Goal: Find specific page/section: Find specific page/section

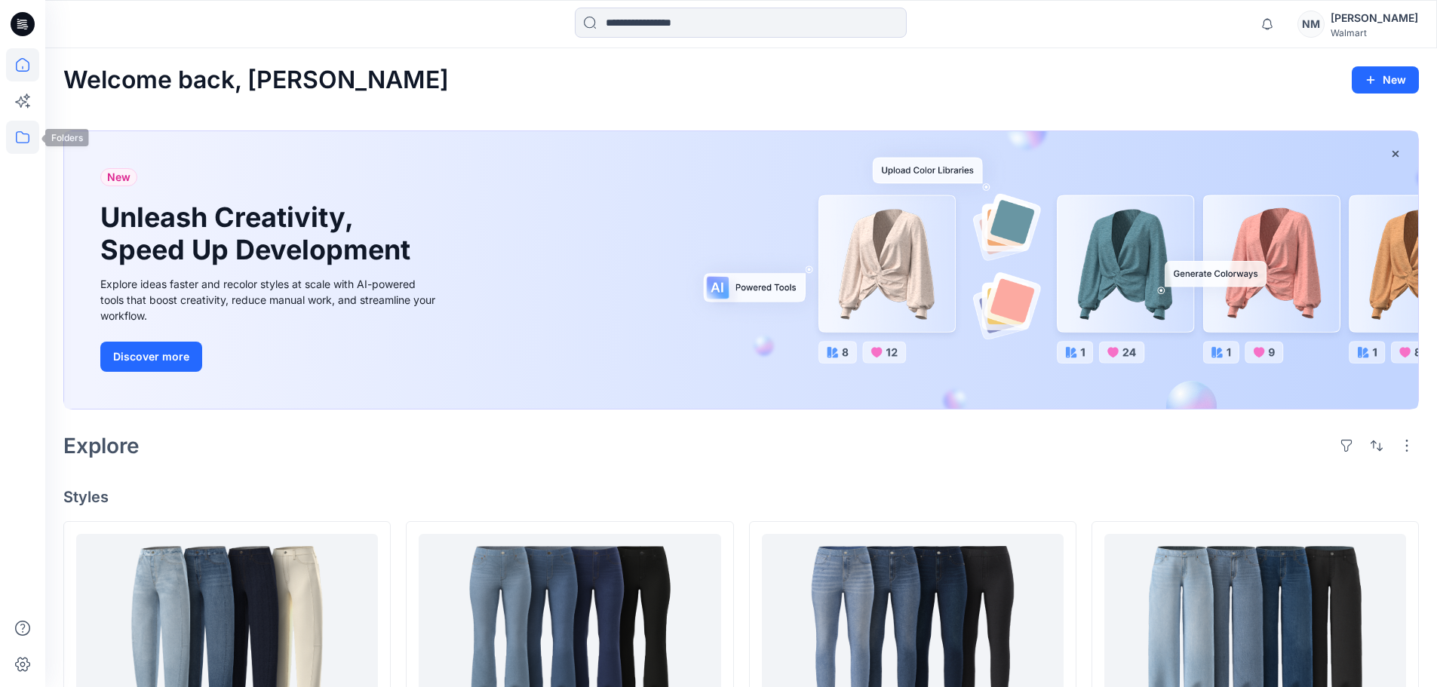
click at [14, 143] on icon at bounding box center [22, 137] width 33 height 33
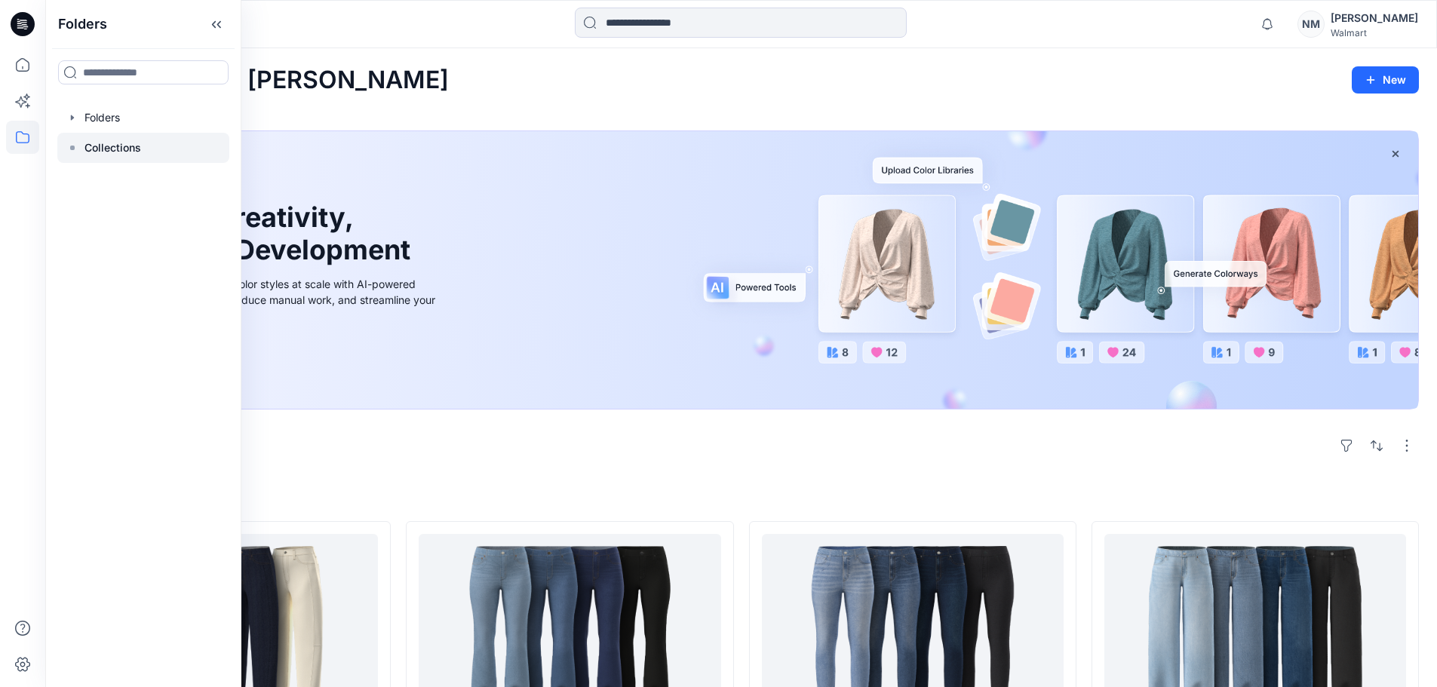
click at [97, 145] on p "Collections" at bounding box center [112, 148] width 57 height 18
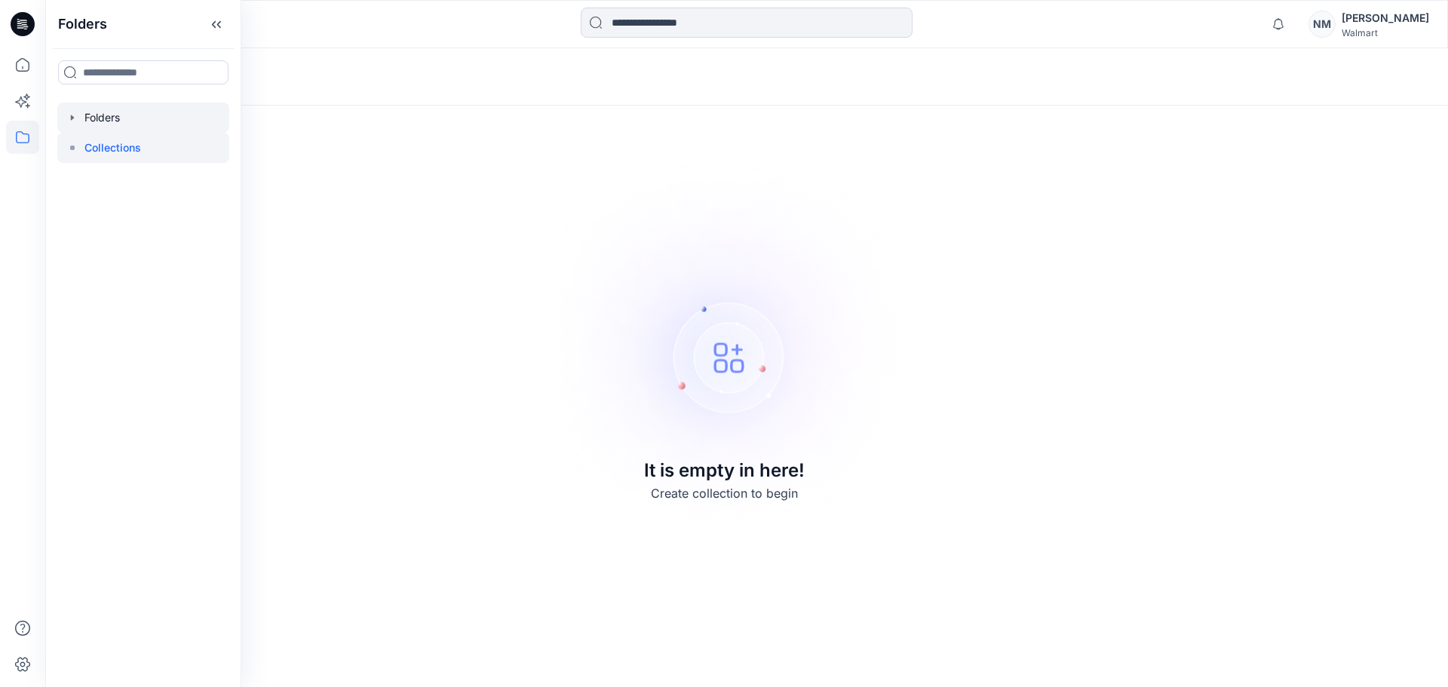
click at [104, 119] on div at bounding box center [143, 118] width 172 height 30
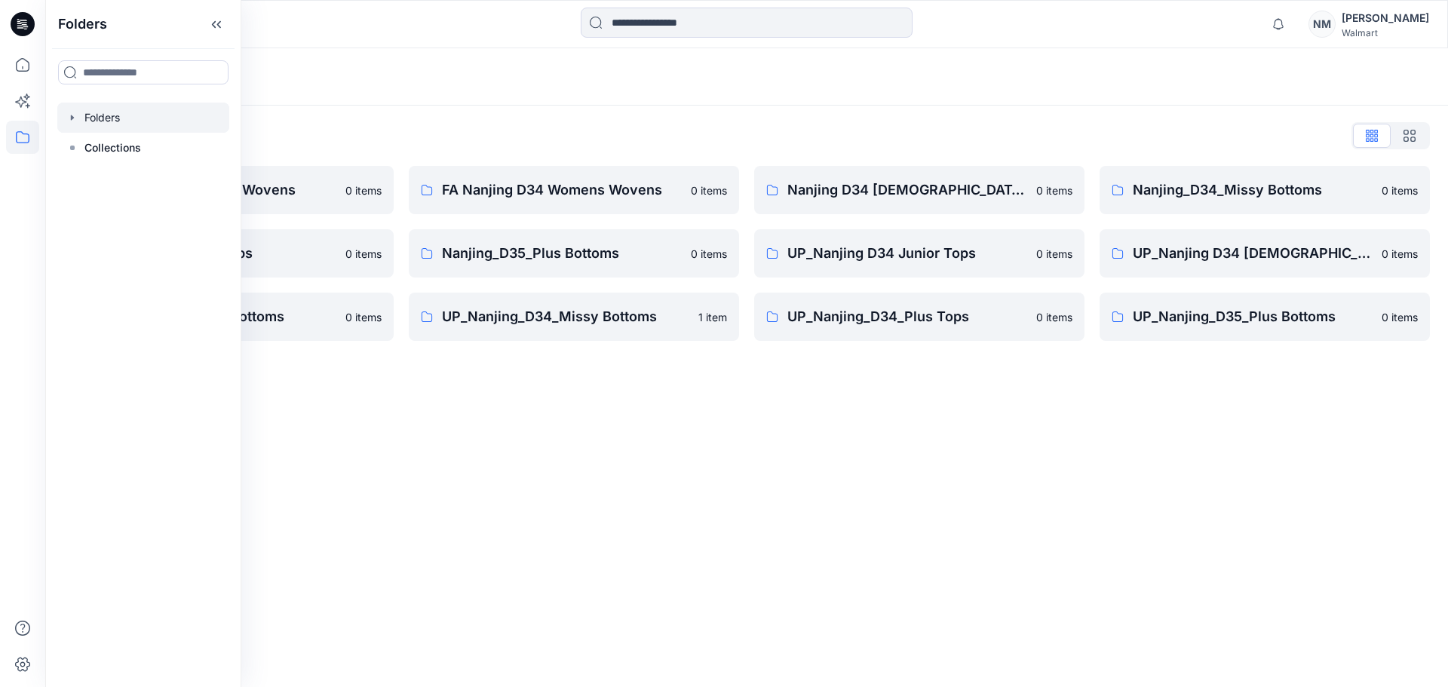
click at [390, 493] on div "Folders Folders List FA Nanjing D23 Mens Wovens 0 items Nanjing_D34_Plus Tops 0…" at bounding box center [746, 367] width 1403 height 639
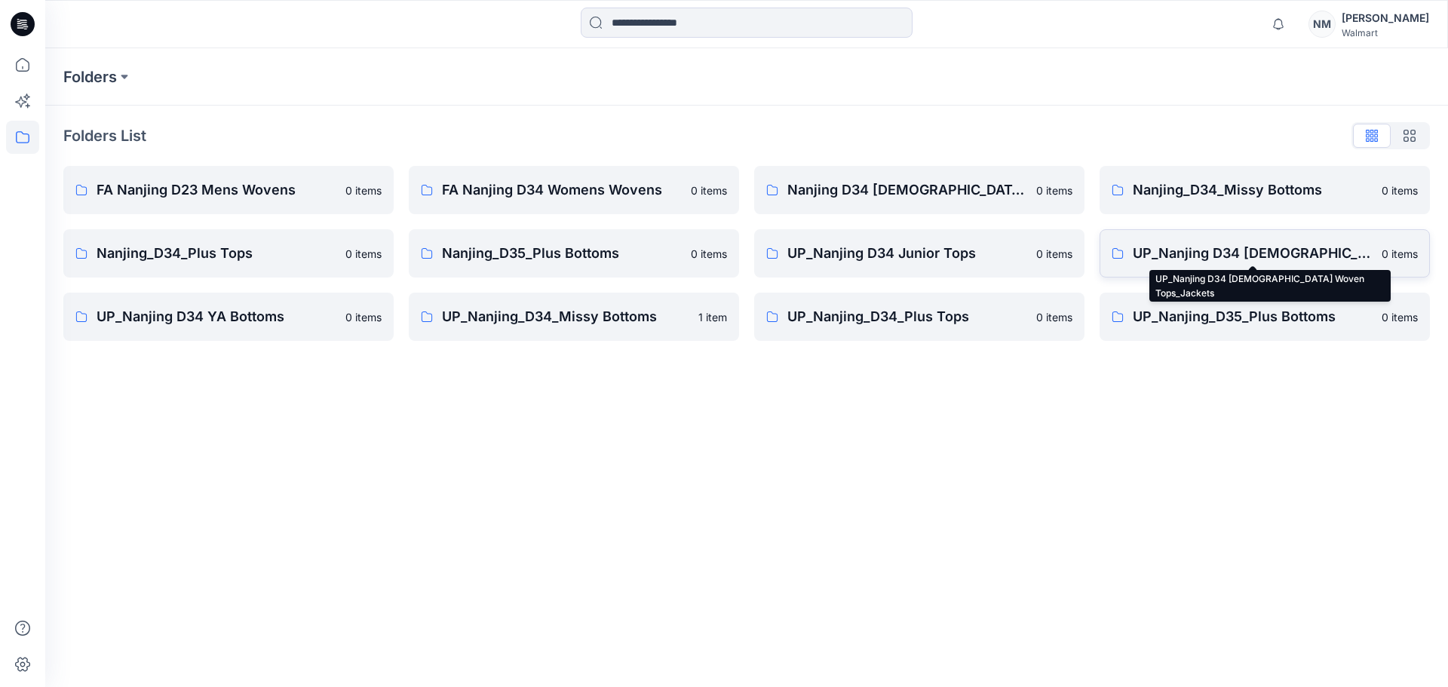
click at [1314, 254] on p "UP_Nanjing D34 Ladies Woven Tops_Jackets" at bounding box center [1253, 253] width 240 height 21
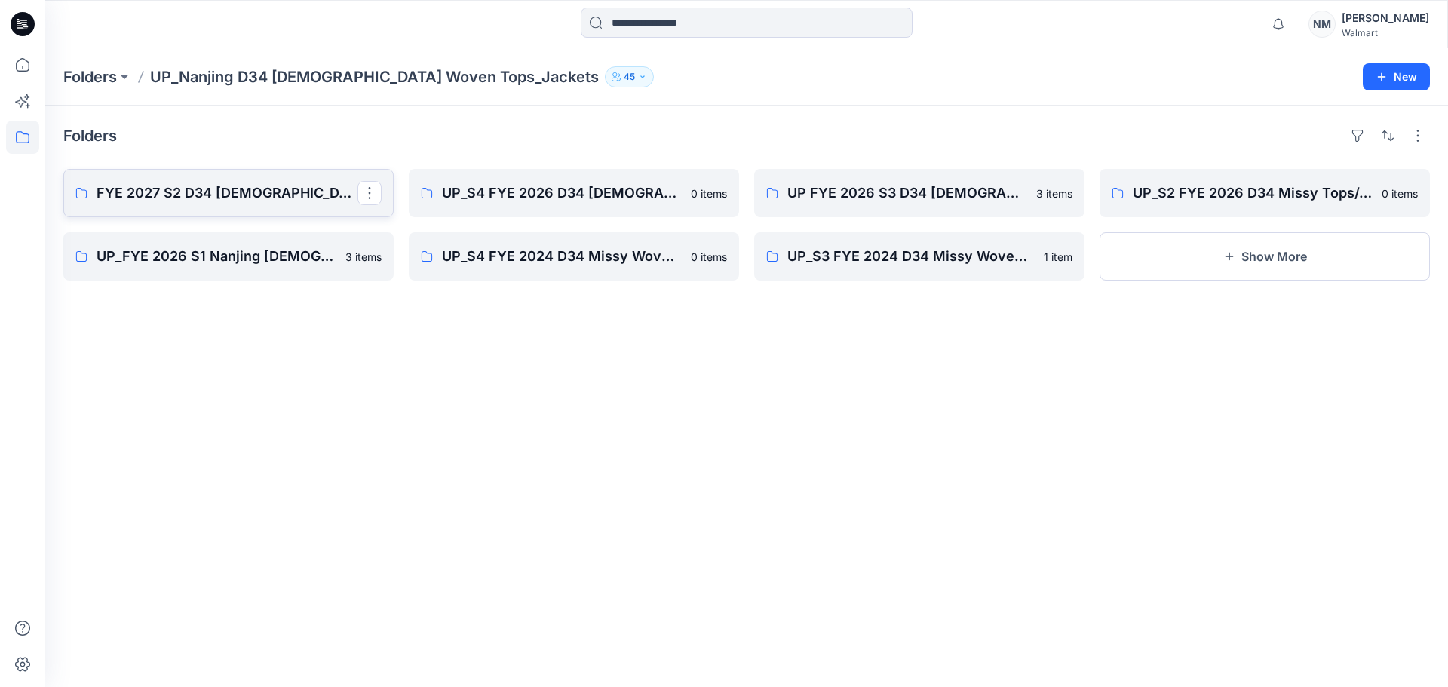
click at [206, 198] on p "FYE 2027 S2 D34 Ladies Tops and Jackets - Nanjing" at bounding box center [227, 193] width 261 height 21
click at [181, 256] on p "UP_FYE 2026 S1 Nanjing Ladies Woven Tops_Jackets" at bounding box center [227, 256] width 261 height 21
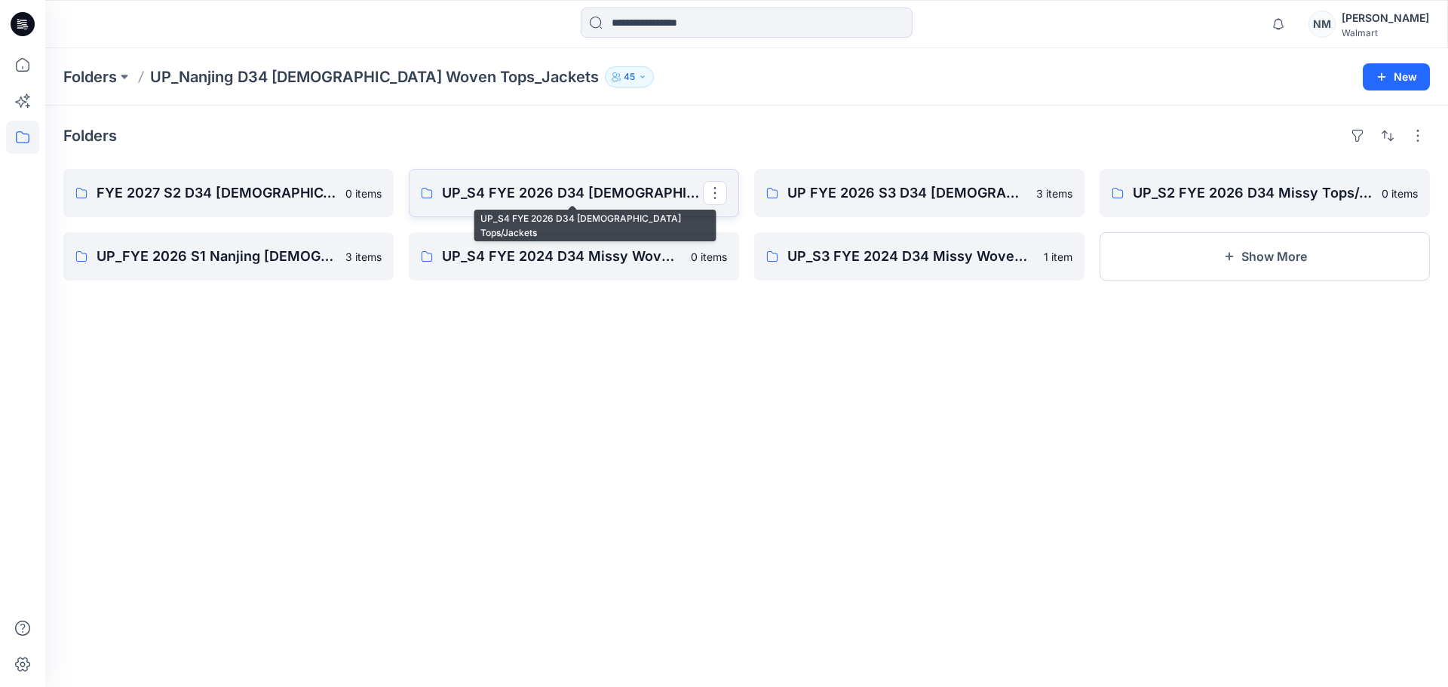
click at [523, 186] on p "UP_S4 FYE 2026 D34 Ladies Tops/Jackets" at bounding box center [572, 193] width 261 height 21
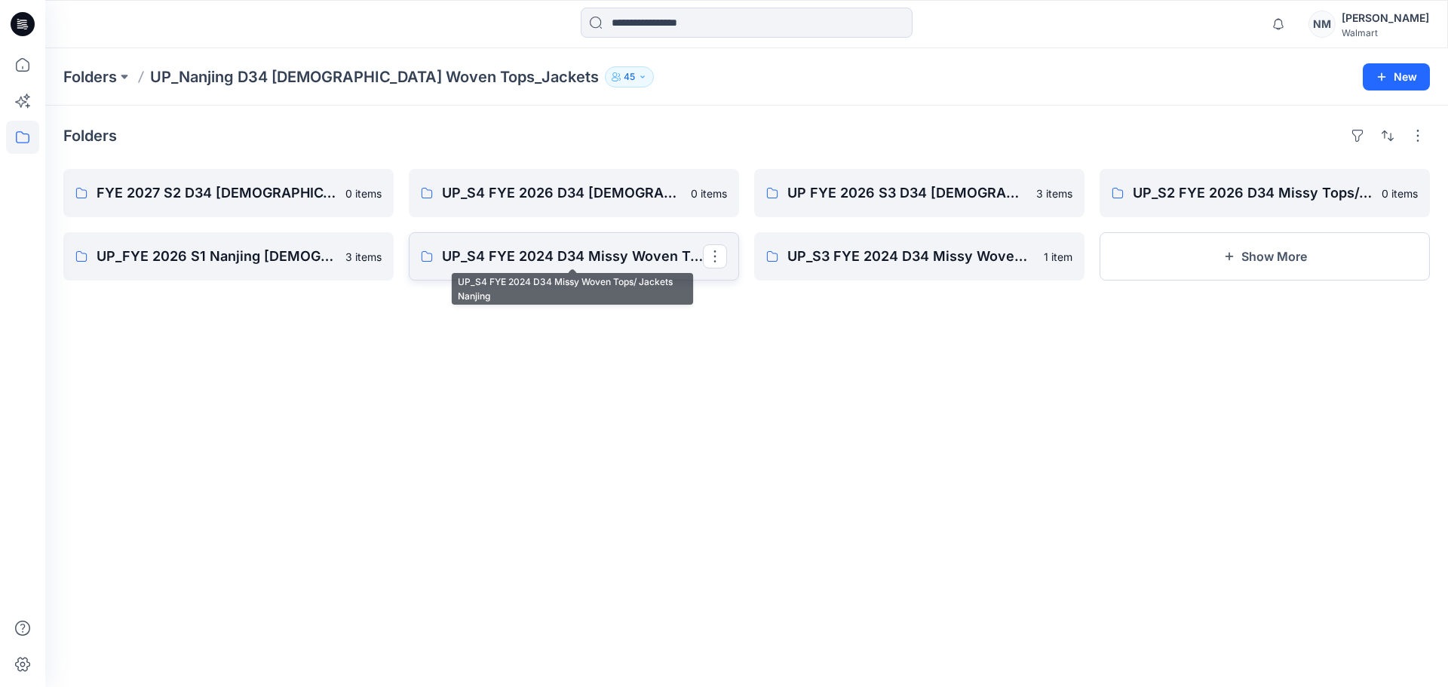
click at [602, 263] on p "UP_S4 FYE 2024 D34 Missy Woven Tops/ Jackets Nanjing" at bounding box center [572, 256] width 261 height 21
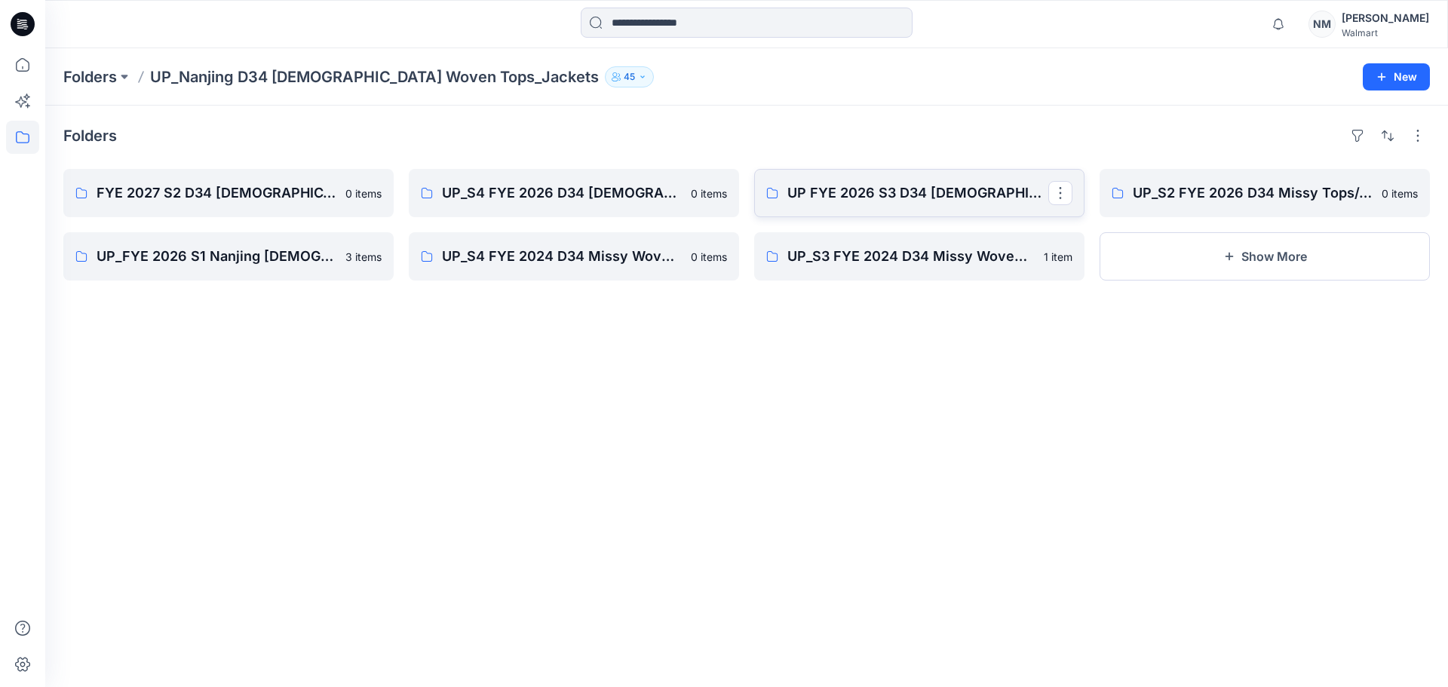
click at [845, 179] on link "UP FYE 2026 S3 D34 Ladies Woven Tops/Jackets Nanjing" at bounding box center [919, 193] width 330 height 48
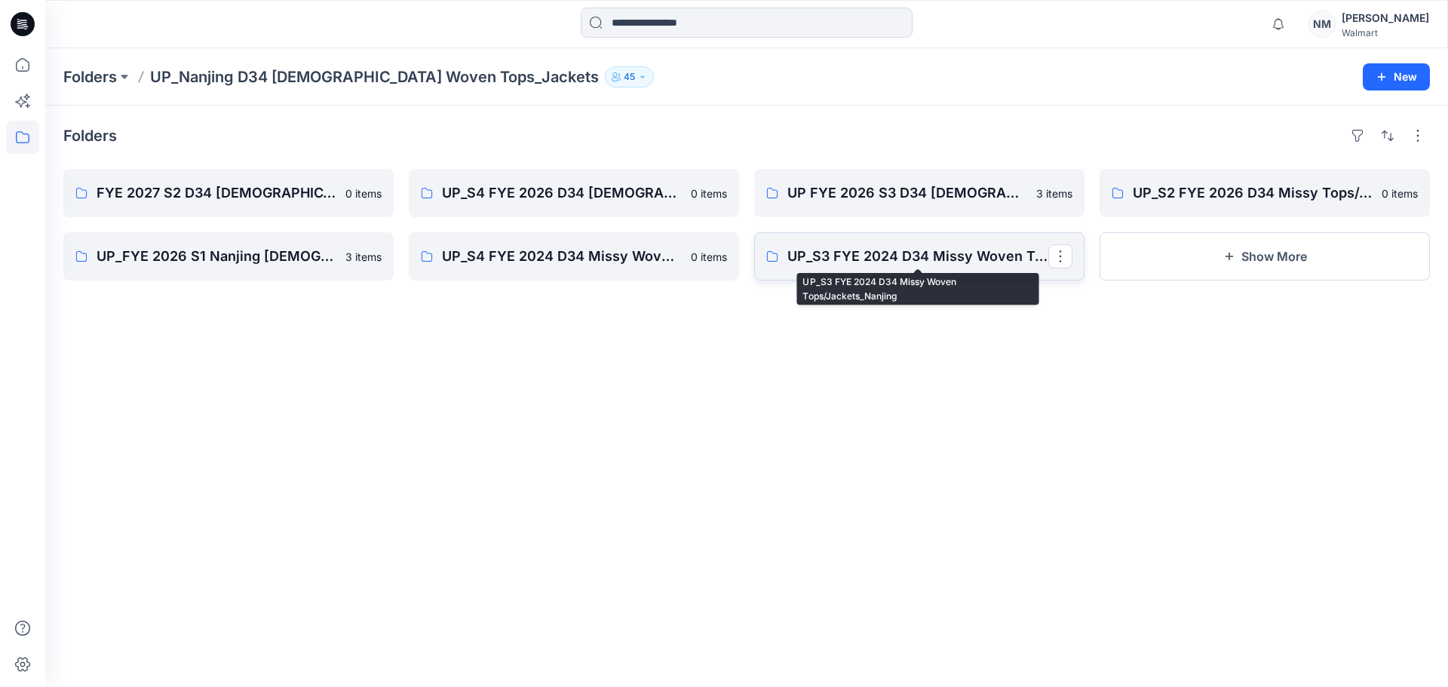
click at [891, 257] on p "UP_S3 FYE 2024 D34 Missy Woven Tops/Jackets_Nanjing" at bounding box center [918, 256] width 261 height 21
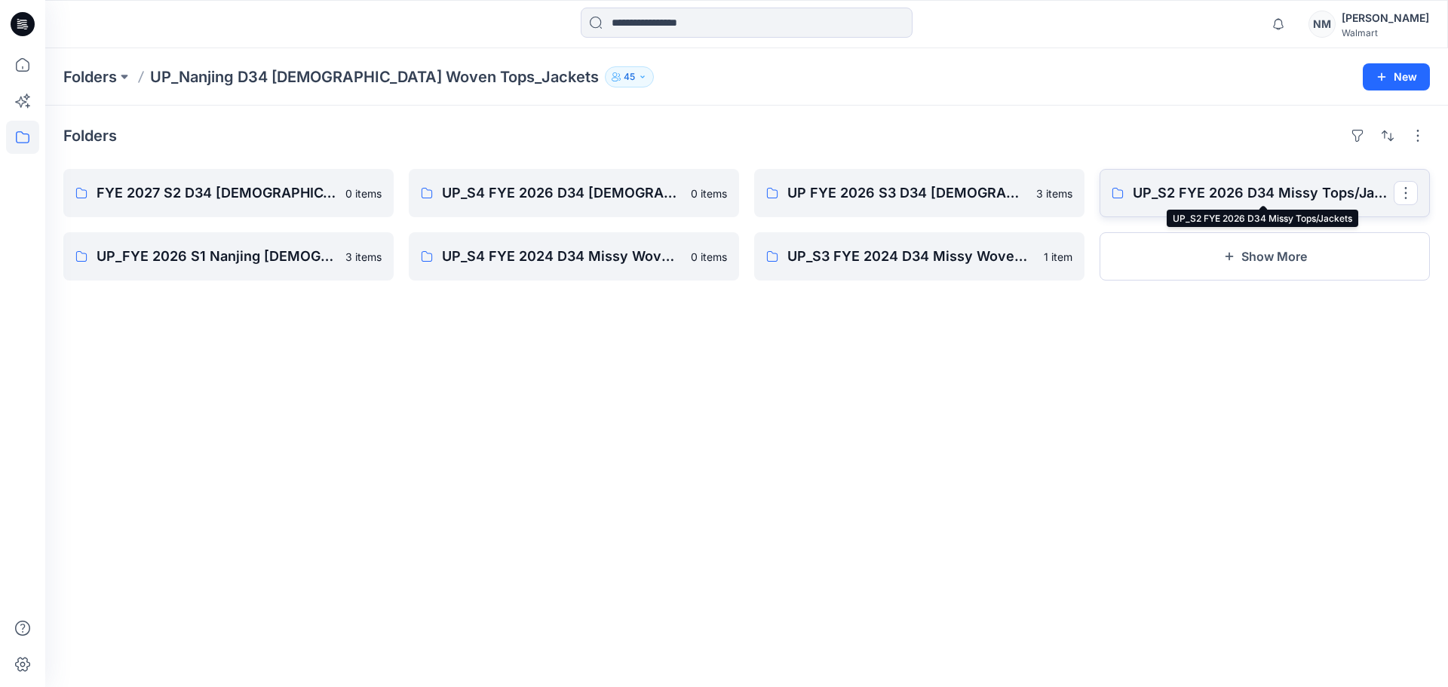
click at [1280, 187] on p "UP_S2 FYE 2026 D34 Missy Tops/Jackets" at bounding box center [1263, 193] width 261 height 21
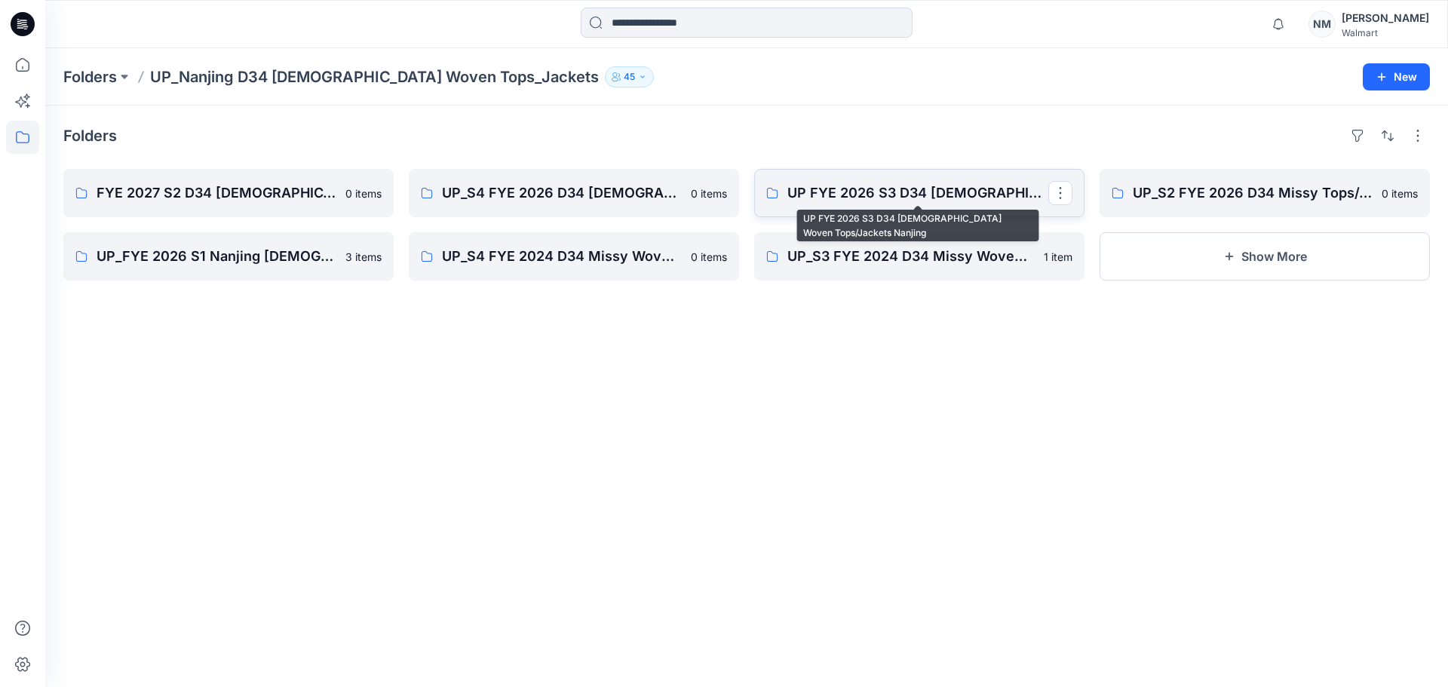
click at [953, 189] on p "UP FYE 2026 S3 D34 Ladies Woven Tops/Jackets Nanjing" at bounding box center [918, 193] width 261 height 21
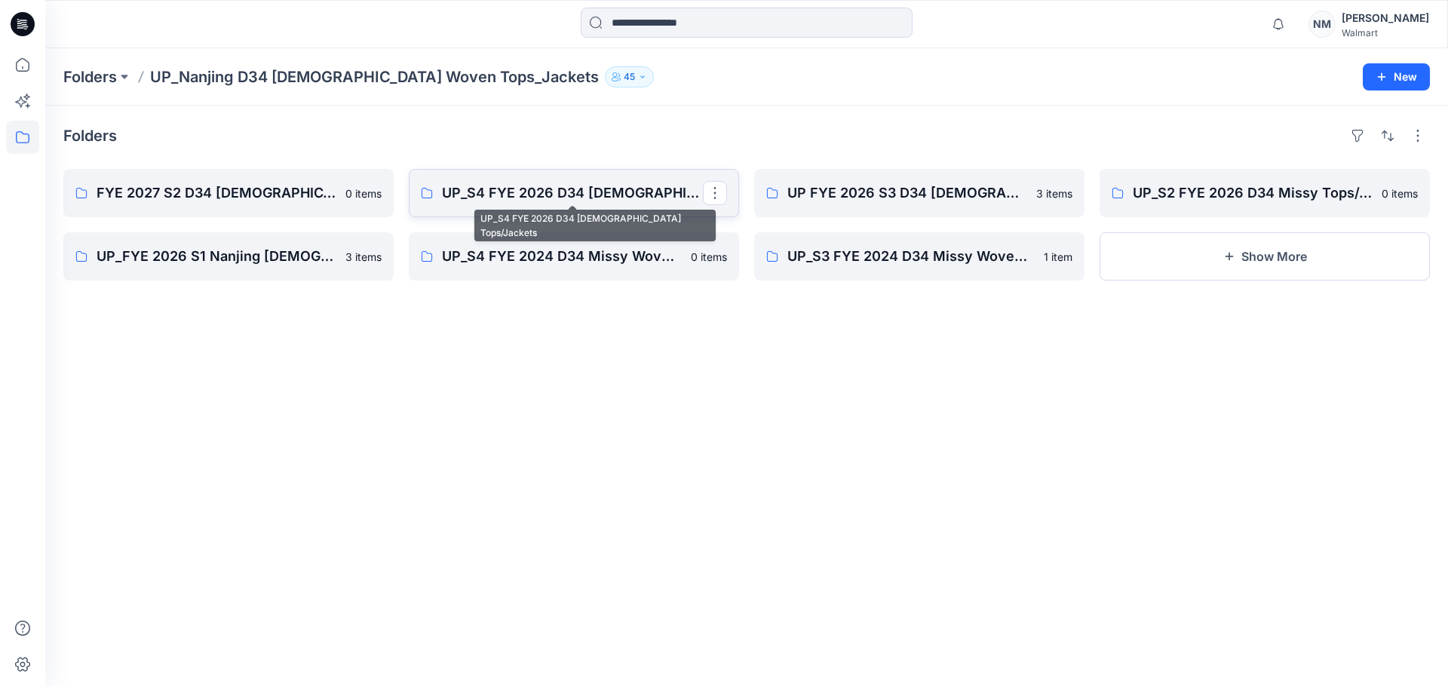
click at [608, 188] on p "UP_S4 FYE 2026 D34 Ladies Tops/Jackets" at bounding box center [572, 193] width 261 height 21
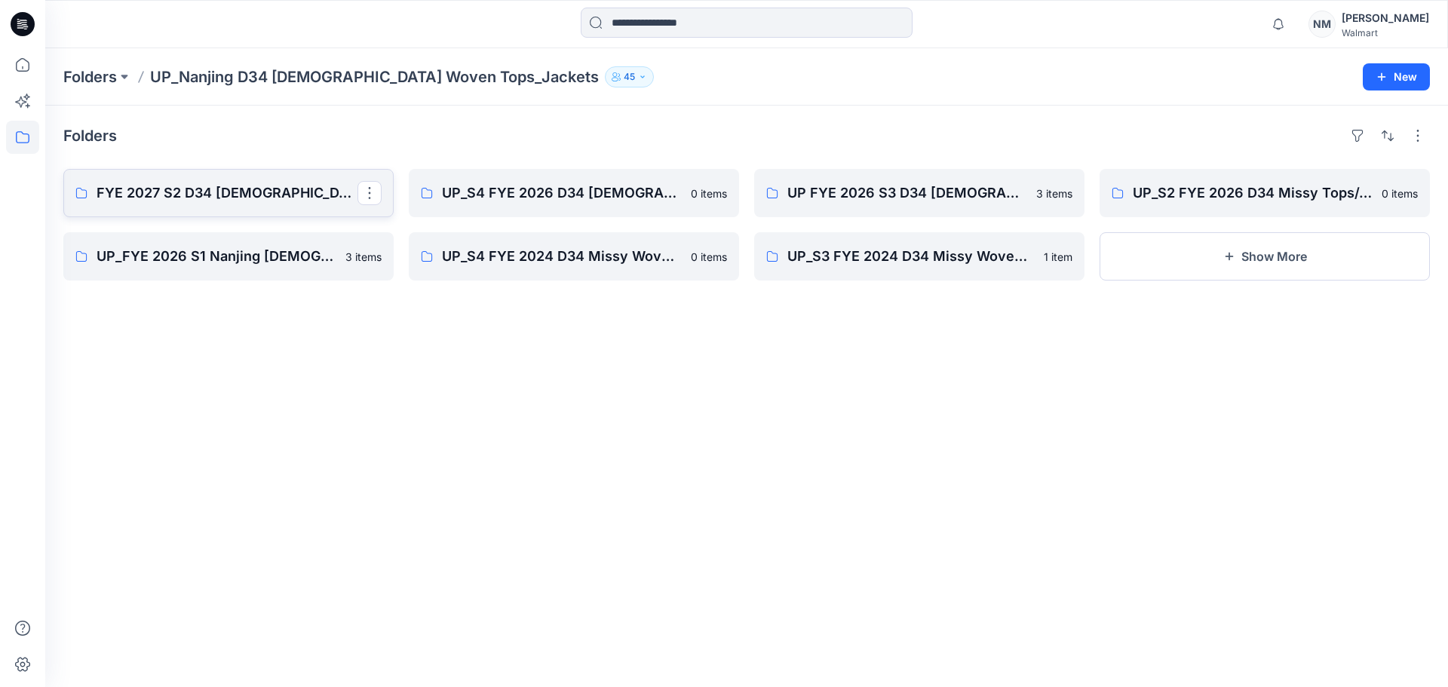
click at [284, 198] on p "FYE 2027 S2 D34 Ladies Tops and Jackets - Nanjing" at bounding box center [227, 193] width 261 height 21
click at [172, 264] on p "UP_FYE 2026 S1 Nanjing Ladies Woven Tops_Jackets" at bounding box center [227, 256] width 261 height 21
click at [24, 66] on icon at bounding box center [22, 64] width 33 height 33
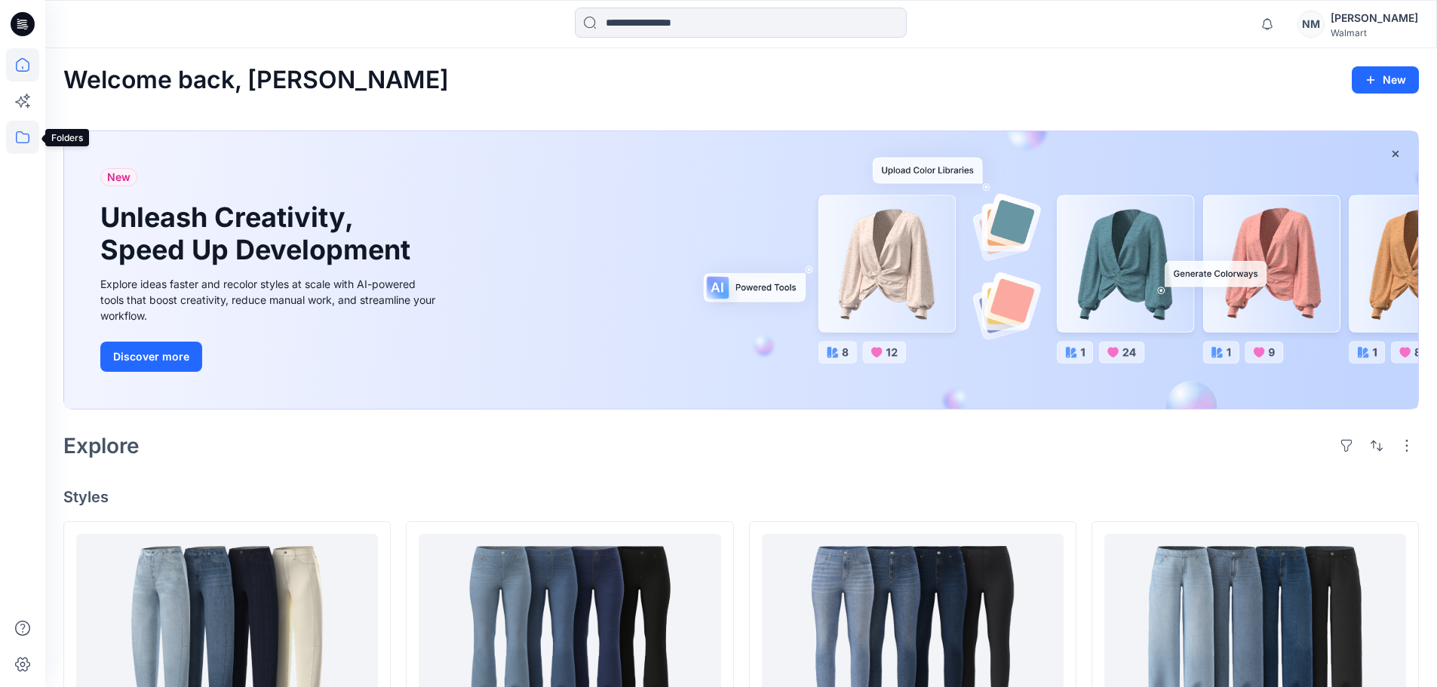
click at [20, 143] on icon at bounding box center [22, 137] width 33 height 33
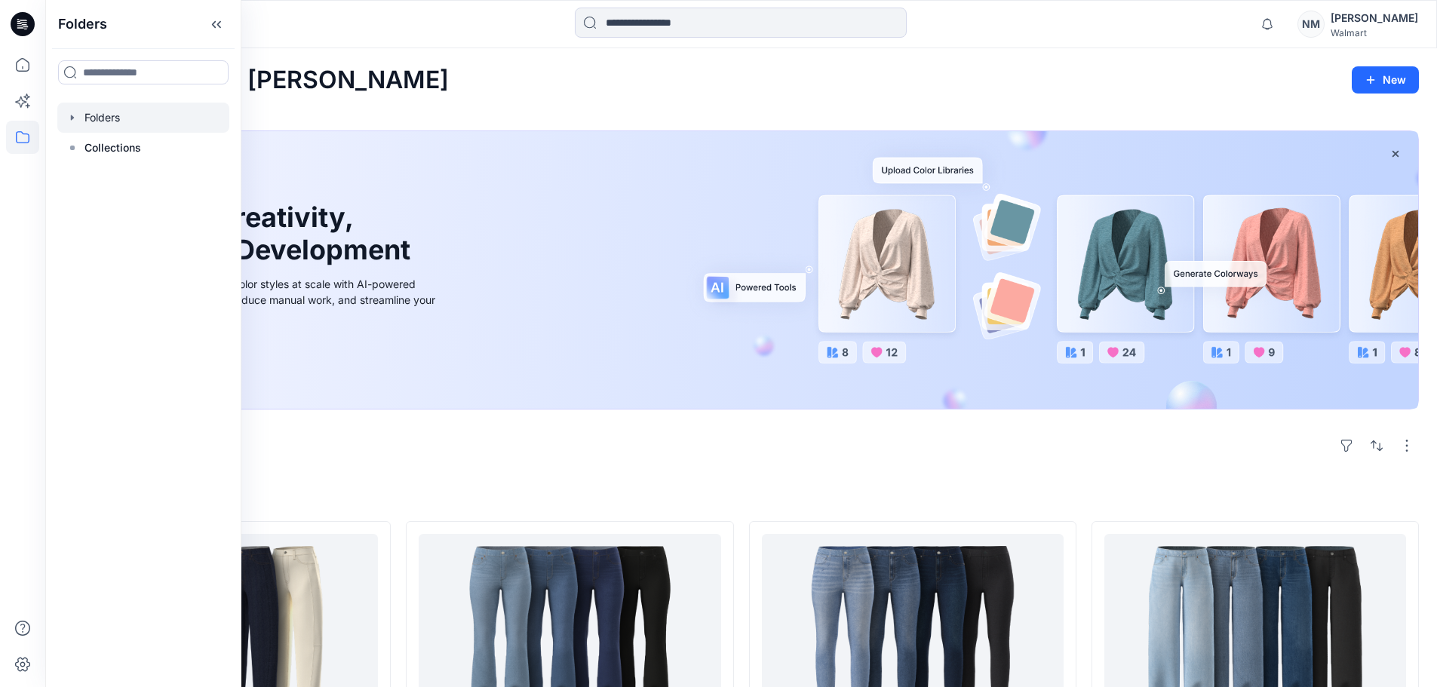
click at [106, 118] on div at bounding box center [143, 118] width 172 height 30
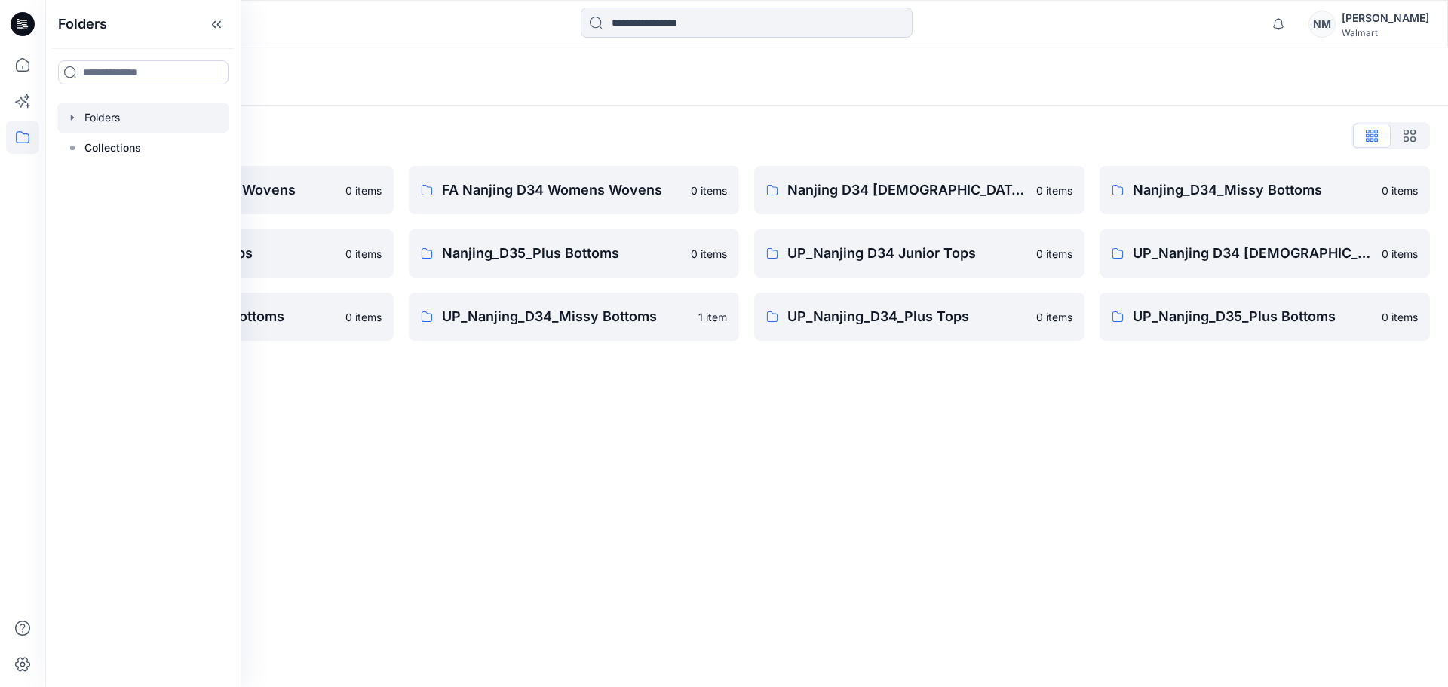
click at [763, 454] on div "Folders Folders List FA Nanjing D23 Mens Wovens 0 items Nanjing_D34_Plus Tops 0…" at bounding box center [746, 367] width 1403 height 639
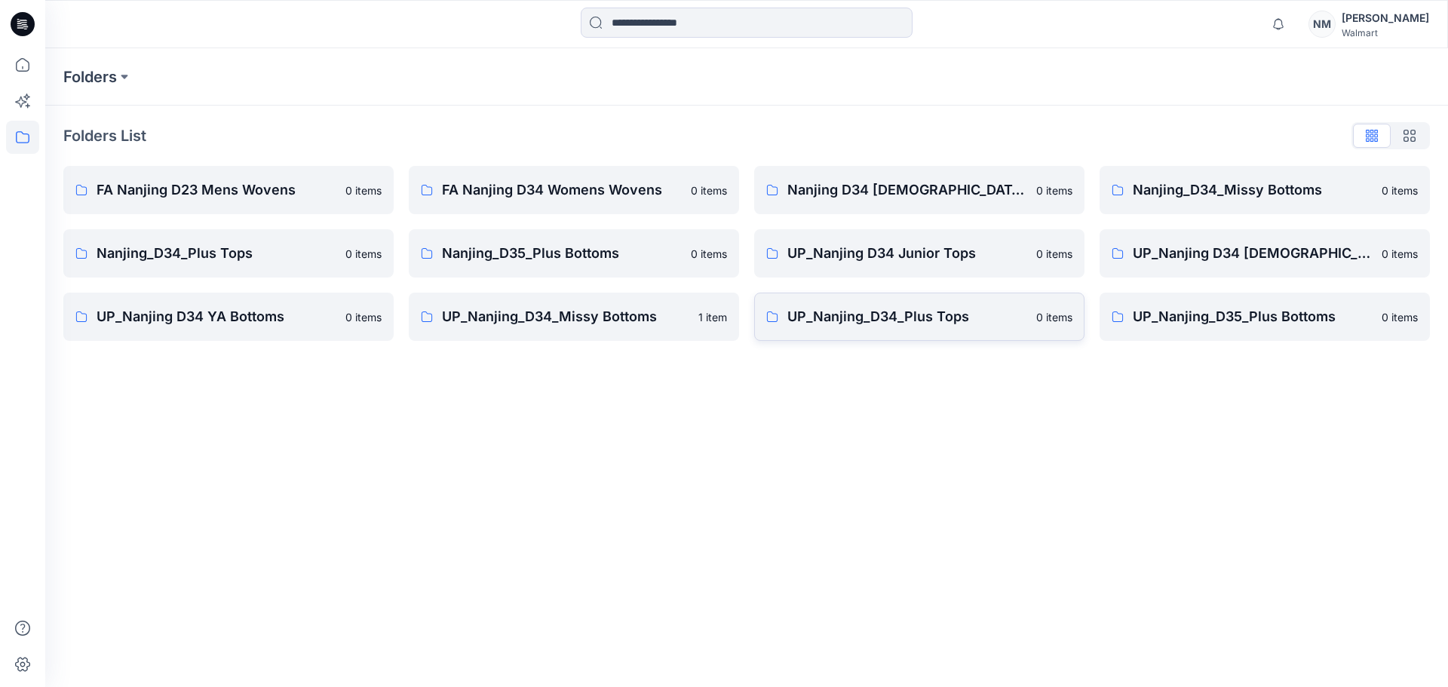
click at [969, 319] on p "UP_Nanjing_D34_Plus Tops" at bounding box center [908, 316] width 240 height 21
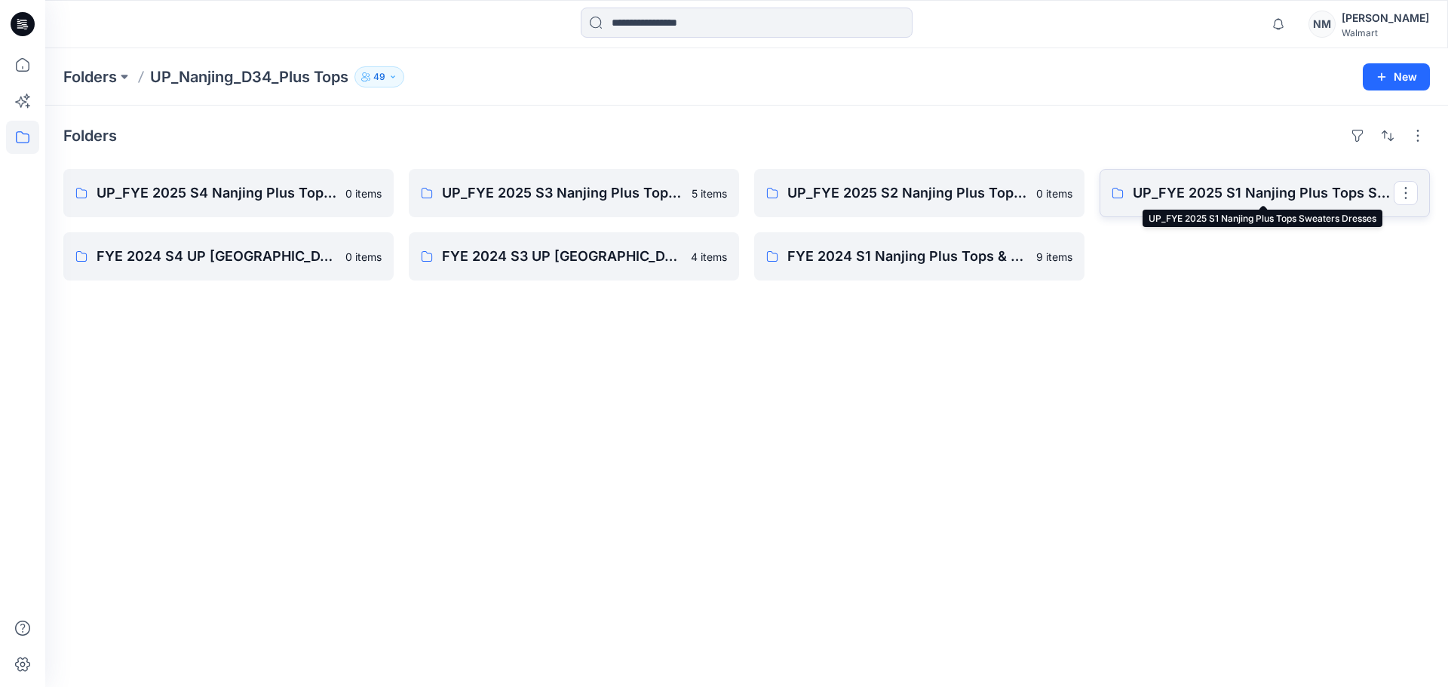
click at [1302, 195] on p "UP_FYE 2025 S1 Nanjing Plus Tops Sweaters Dresses" at bounding box center [1263, 193] width 261 height 21
click at [922, 281] on div "Folders UP_FYE 2025 S4 Nanjing Plus Tops Sweaters Dresses 0 items FYE 2024 S4 U…" at bounding box center [746, 397] width 1403 height 582
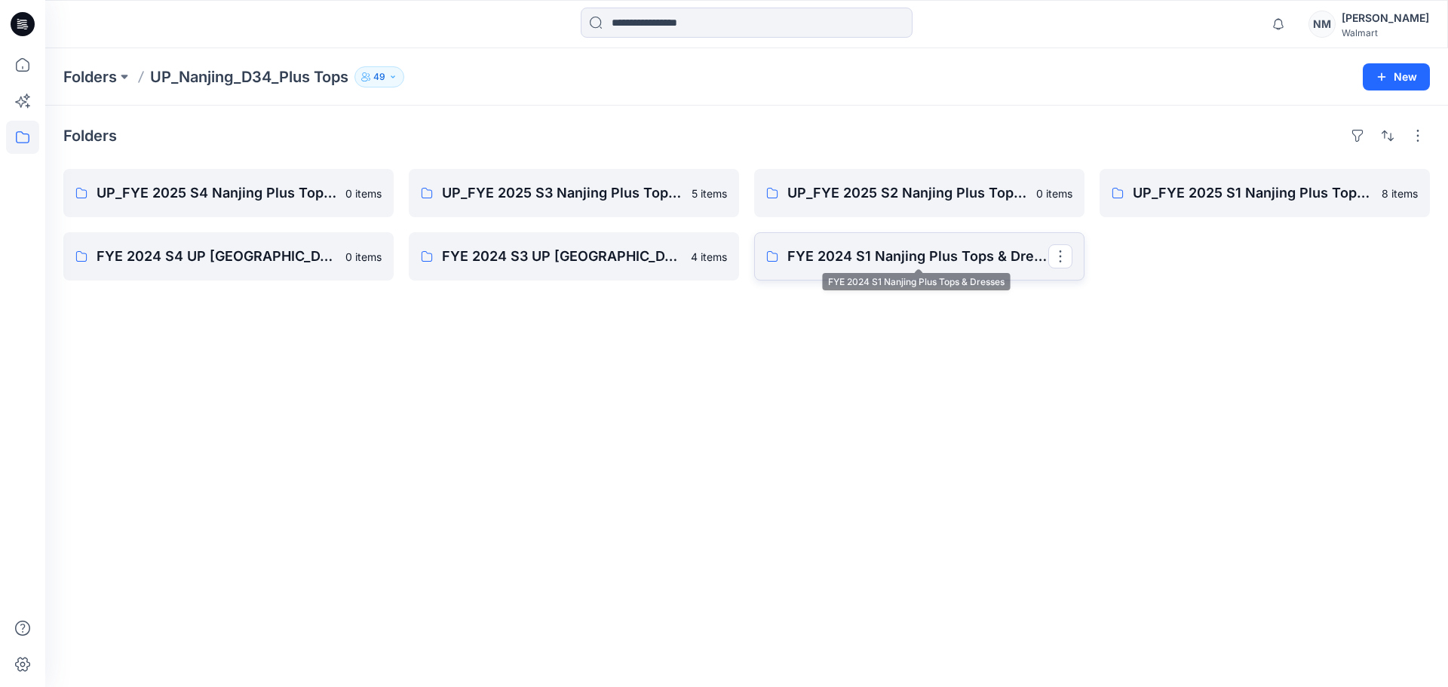
click at [914, 257] on p "FYE 2024 S1 Nanjing Plus Tops & Dresses" at bounding box center [918, 256] width 261 height 21
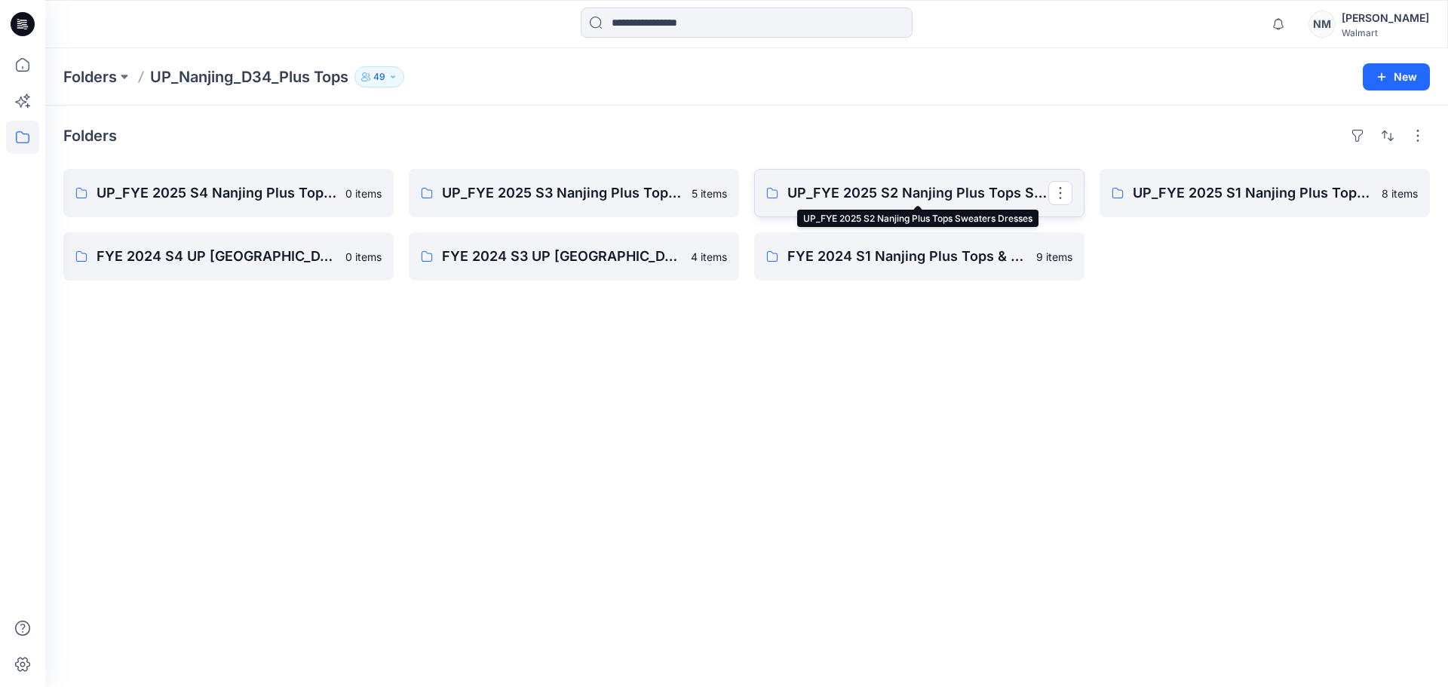
click at [976, 189] on p "UP_FYE 2025 S2 Nanjing Plus Tops Sweaters Dresses" at bounding box center [918, 193] width 261 height 21
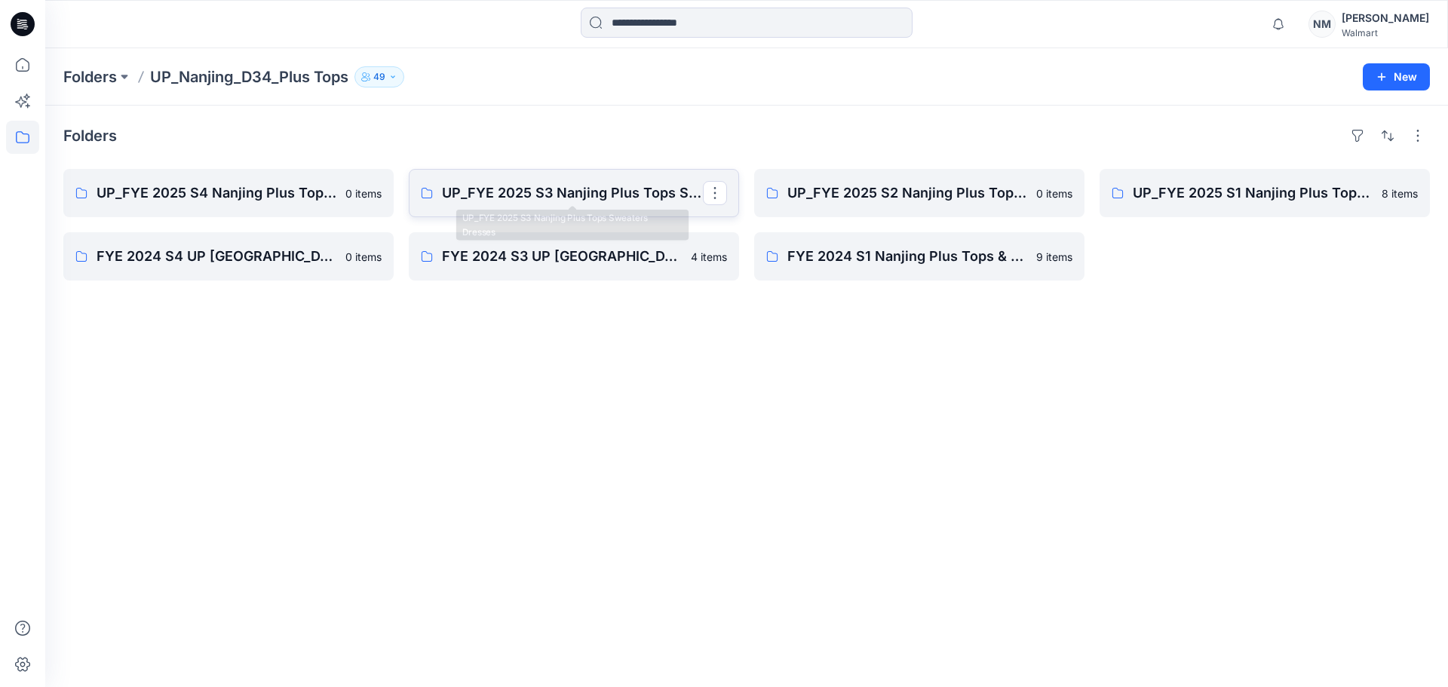
click at [509, 183] on p "UP_FYE 2025 S3 Nanjing Plus Tops Sweaters Dresses" at bounding box center [572, 193] width 261 height 21
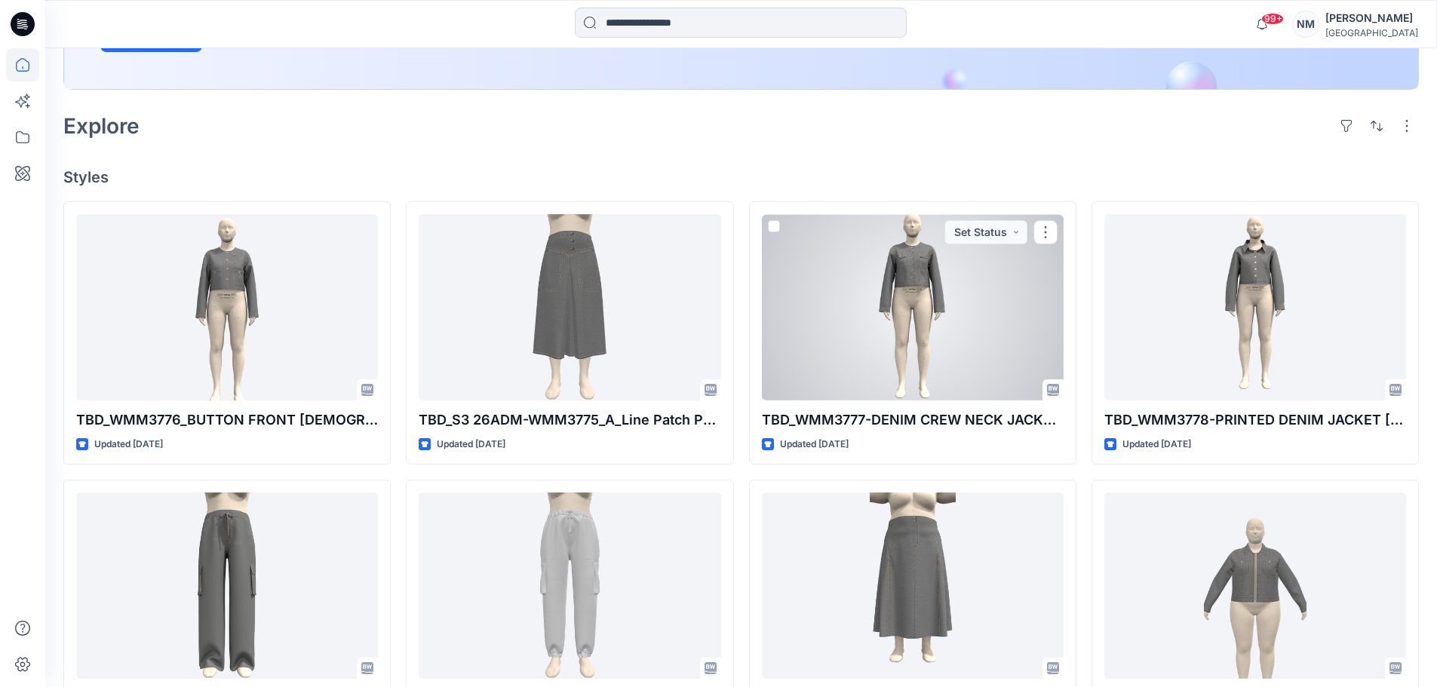
scroll to position [302, 0]
